Goal: Transaction & Acquisition: Purchase product/service

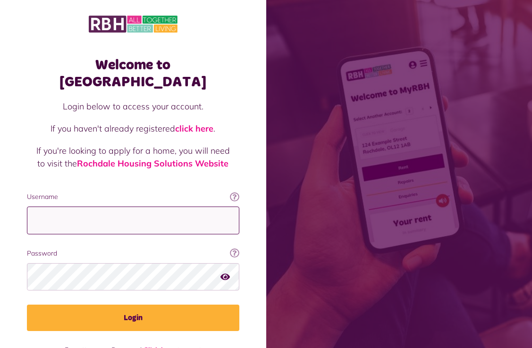
type input "**********"
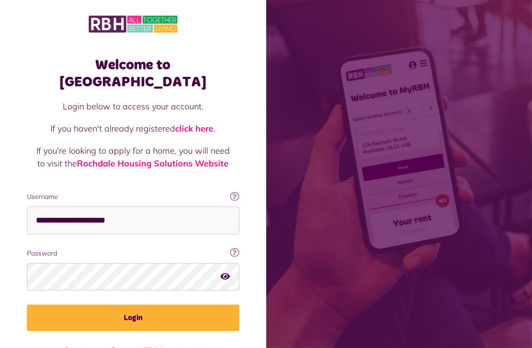
click at [139, 305] on button "Login" at bounding box center [133, 318] width 212 height 26
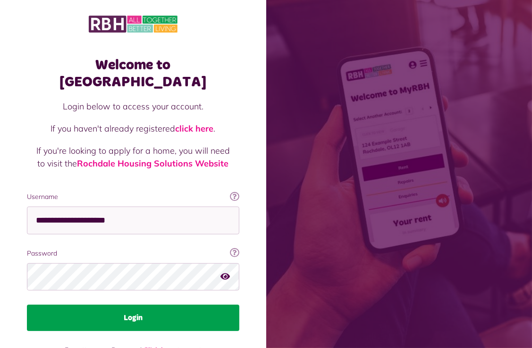
click at [126, 305] on button "Login" at bounding box center [133, 318] width 212 height 26
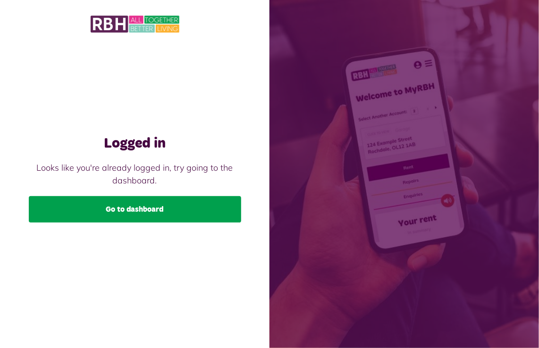
click at [140, 209] on link "Go to dashboard" at bounding box center [135, 209] width 212 height 26
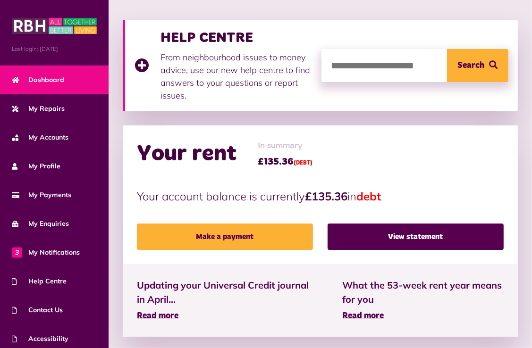
scroll to position [142, 0]
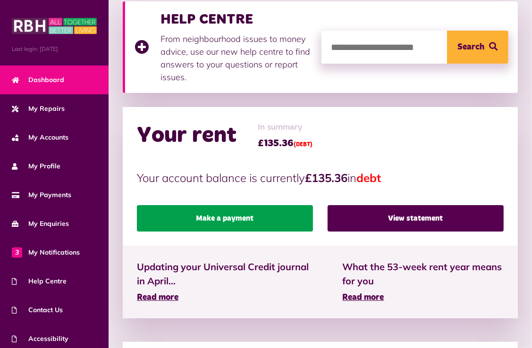
click at [233, 219] on link "Make a payment" at bounding box center [225, 218] width 176 height 26
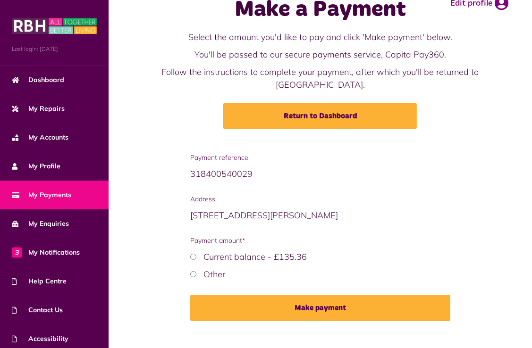
scroll to position [42, 0]
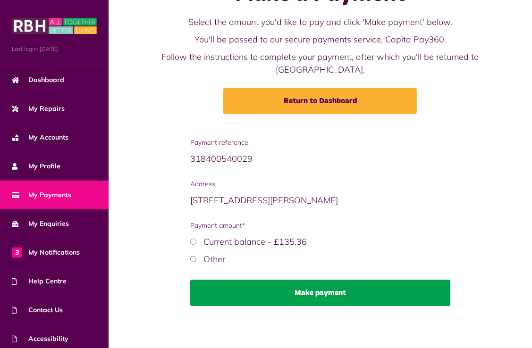
click at [328, 294] on button "Make payment" at bounding box center [320, 293] width 260 height 26
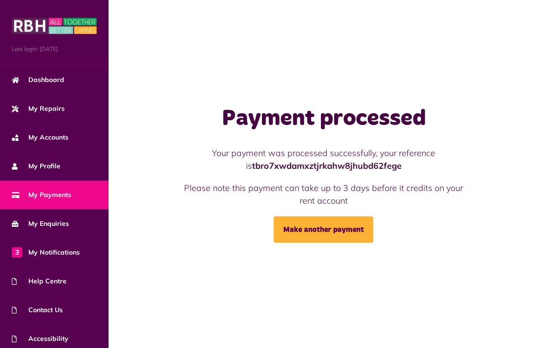
scroll to position [33, 0]
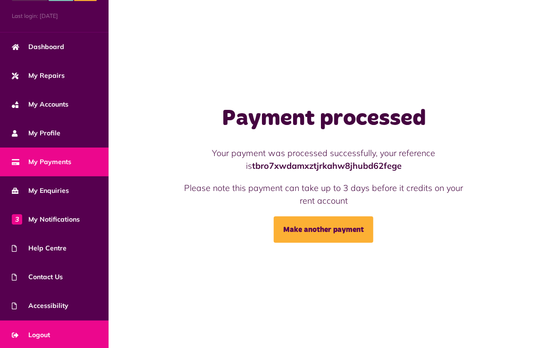
click at [48, 331] on span "Logout" at bounding box center [31, 335] width 38 height 10
